Goal: Check status: Check status

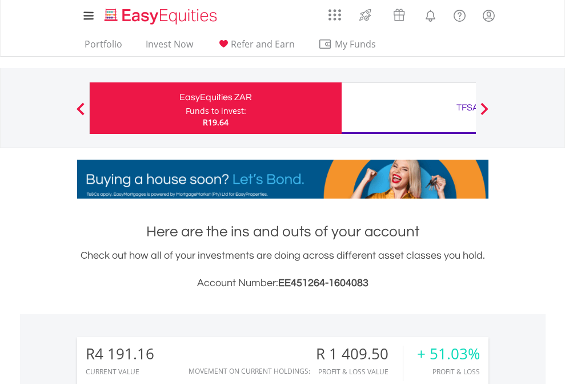
scroll to position [110, 179]
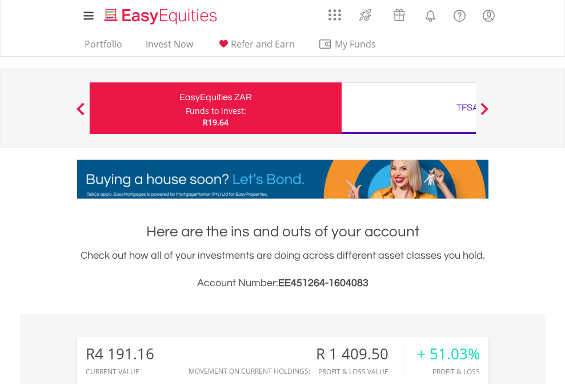
click at [186, 108] on div "Funds to invest:" at bounding box center [216, 110] width 61 height 11
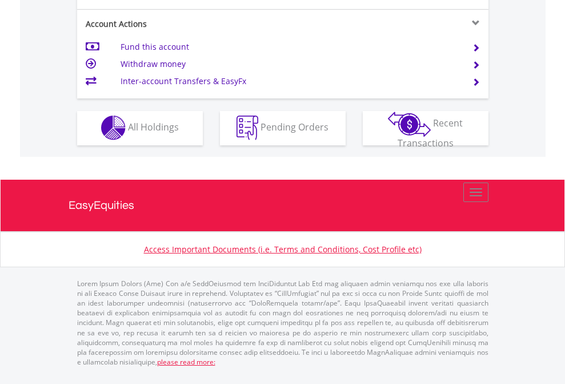
scroll to position [1069, 0]
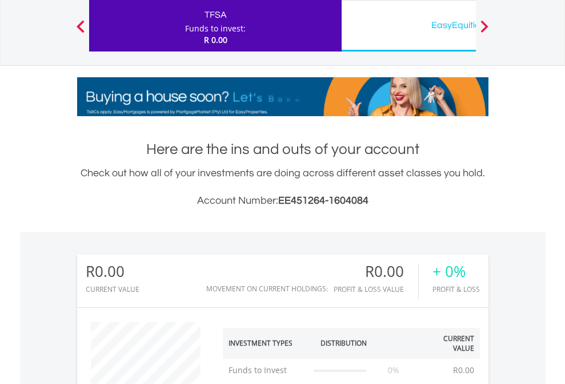
click at [409, 26] on div "EasyEquities USD" at bounding box center [468, 25] width 238 height 16
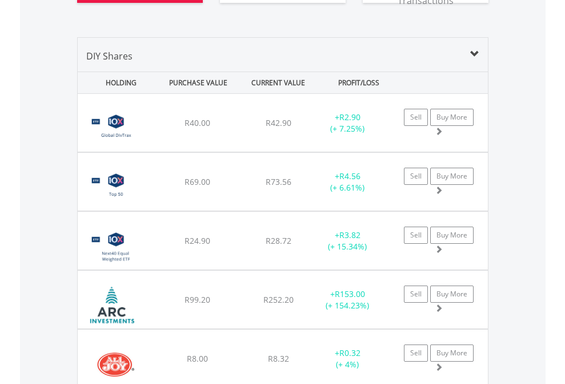
scroll to position [1294, 0]
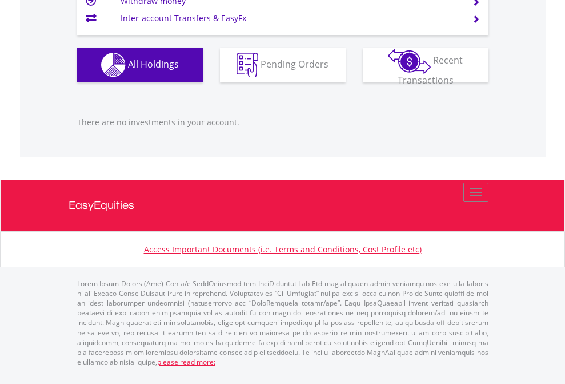
scroll to position [110, 179]
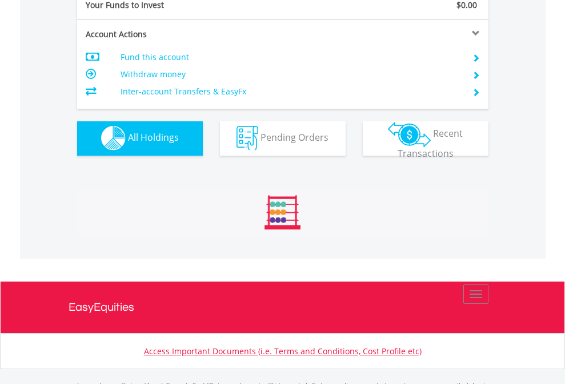
scroll to position [1132, 0]
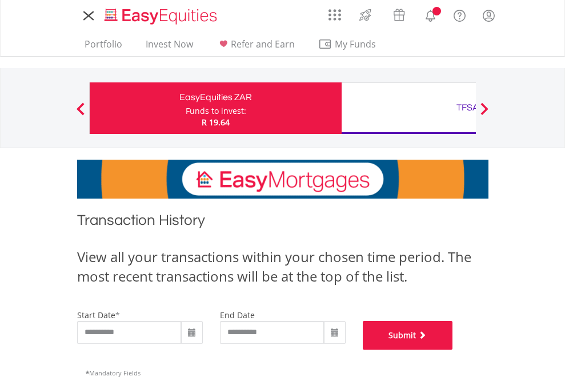
click at [453, 349] on button "Submit" at bounding box center [408, 335] width 90 height 29
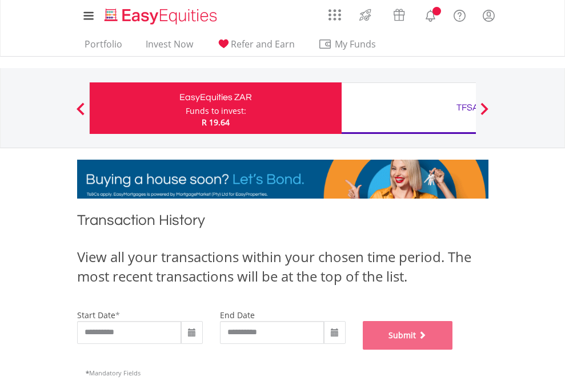
scroll to position [464, 0]
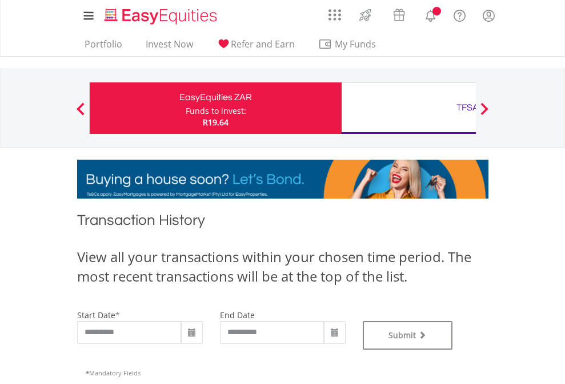
click at [409, 108] on div "TFSA" at bounding box center [468, 107] width 238 height 16
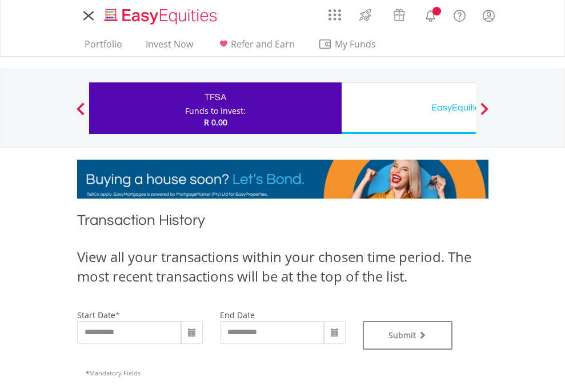
type input "**********"
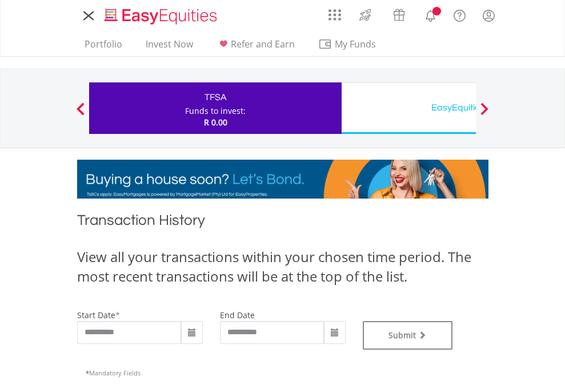
type input "**********"
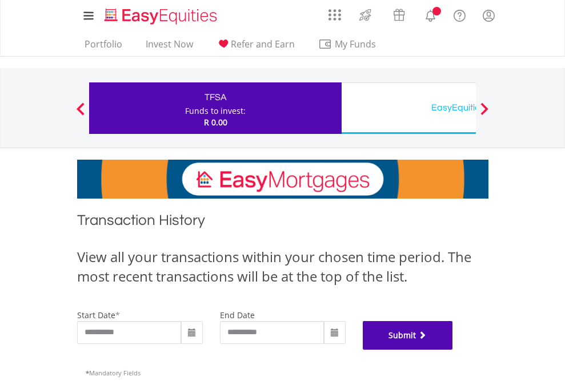
click at [453, 349] on button "Submit" at bounding box center [408, 335] width 90 height 29
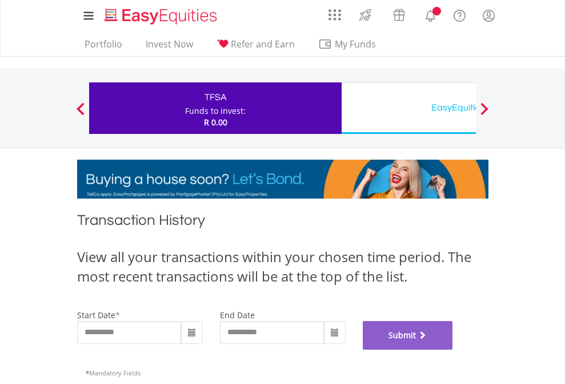
scroll to position [464, 0]
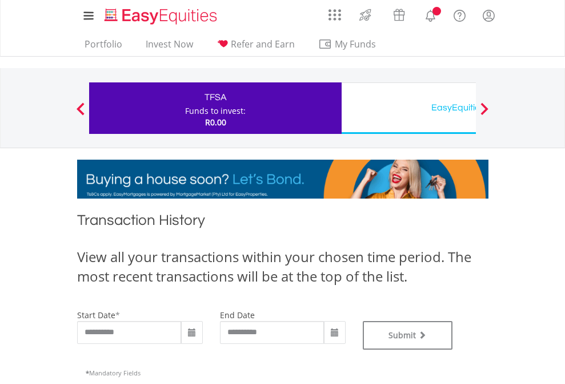
click at [409, 108] on div "EasyEquities USD" at bounding box center [468, 107] width 238 height 16
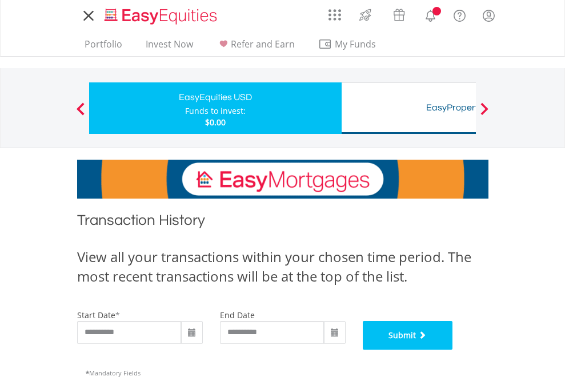
click at [453, 349] on button "Submit" at bounding box center [408, 335] width 90 height 29
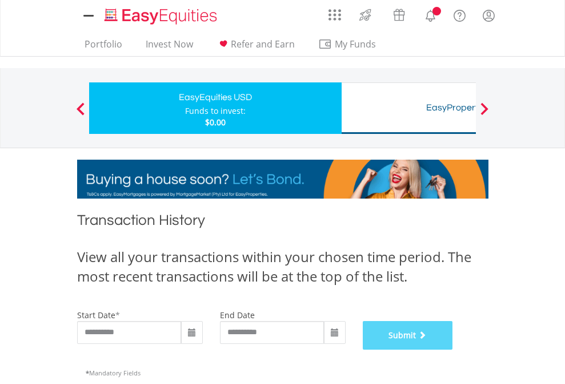
scroll to position [464, 0]
